Goal: Task Accomplishment & Management: Manage account settings

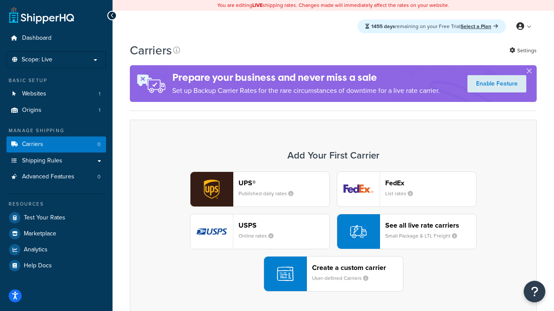
click at [333, 232] on div "UPS® Published daily rates FedEx List rates USPS Online rates See all live rate…" at bounding box center [333, 232] width 388 height 120
click at [430, 183] on header "FedEx" at bounding box center [430, 183] width 91 height 8
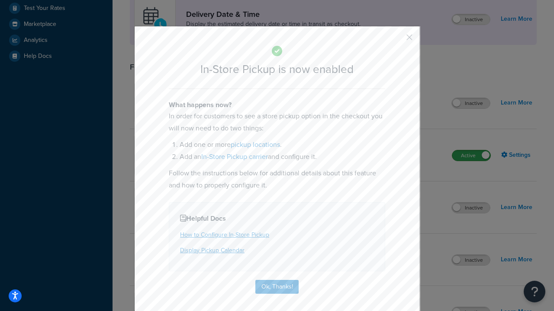
scroll to position [243, 0]
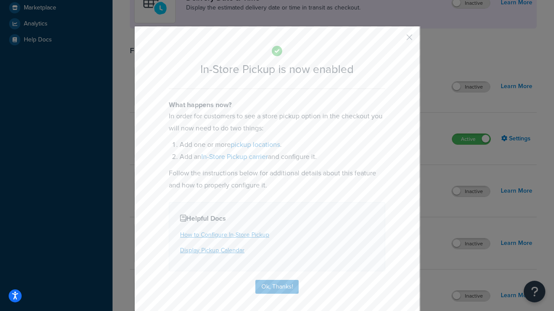
click at [396, 40] on button "button" at bounding box center [396, 40] width 2 height 2
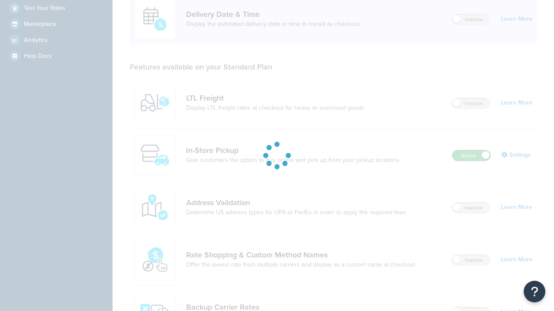
click at [471, 151] on label "Active" at bounding box center [471, 156] width 38 height 10
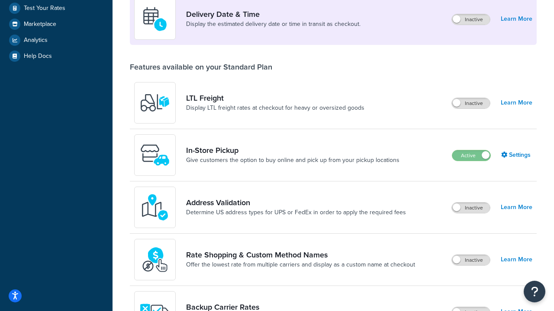
scroll to position [377, 0]
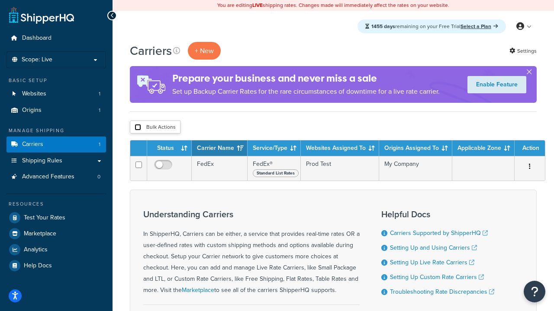
click at [138, 128] on input "checkbox" at bounding box center [138, 127] width 6 height 6
checkbox input "true"
click at [0, 0] on button "Delete" at bounding box center [0, 0] width 0 height 0
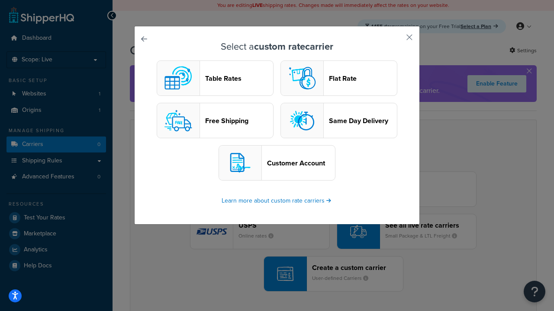
click at [215, 78] on header "Table Rates" at bounding box center [239, 78] width 68 height 8
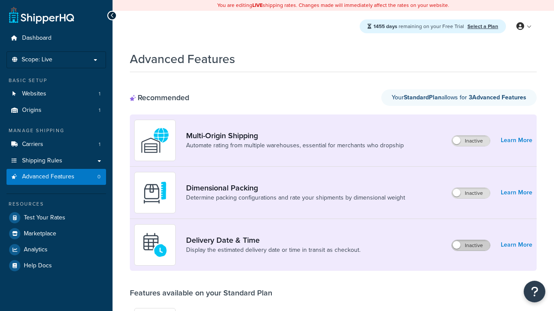
click at [471, 246] on label "Inactive" at bounding box center [471, 245] width 38 height 10
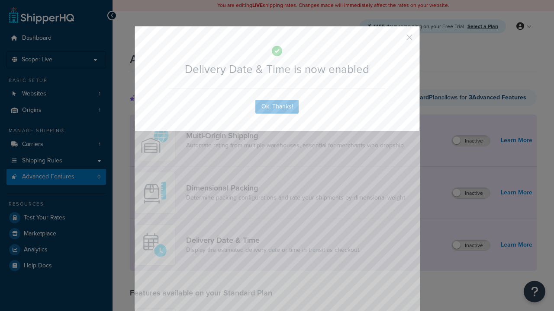
click at [396, 40] on button "button" at bounding box center [396, 40] width 2 height 2
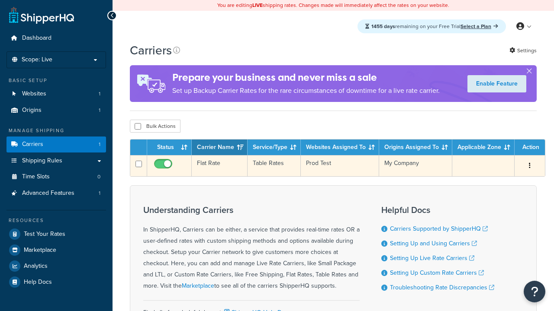
click at [219, 166] on td "Flat Rate" at bounding box center [220, 165] width 56 height 21
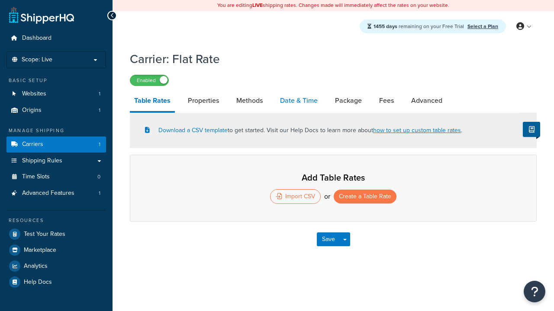
click at [298, 101] on link "Date & Time" at bounding box center [299, 100] width 46 height 21
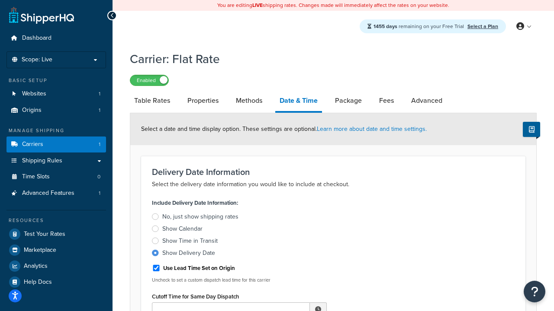
click at [189, 255] on div "Show Delivery Date" at bounding box center [188, 253] width 53 height 9
click at [0, 0] on input "Show Delivery Date" at bounding box center [0, 0] width 0 height 0
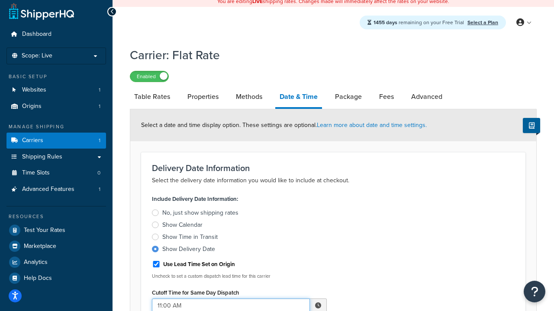
type input "11:00 AM"
type input "5"
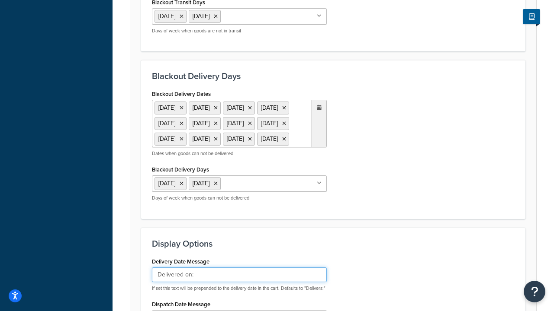
type input "Delivered on:"
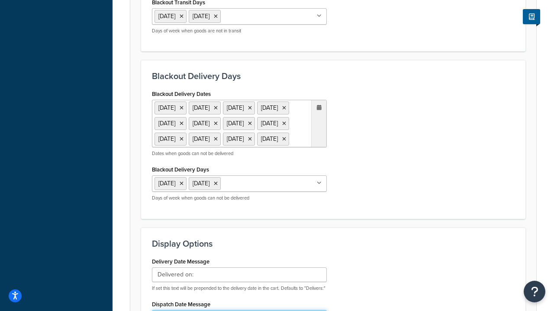
type input "Default Dispatch Message"
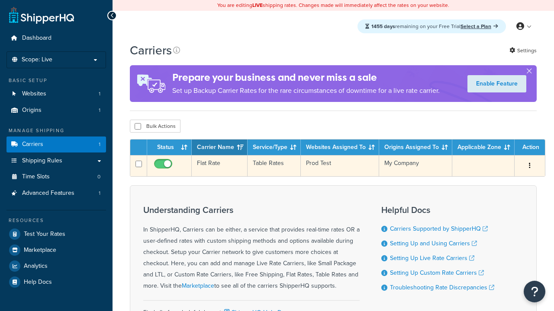
click at [219, 166] on td "Flat Rate" at bounding box center [220, 165] width 56 height 21
